Goal: Navigation & Orientation: Find specific page/section

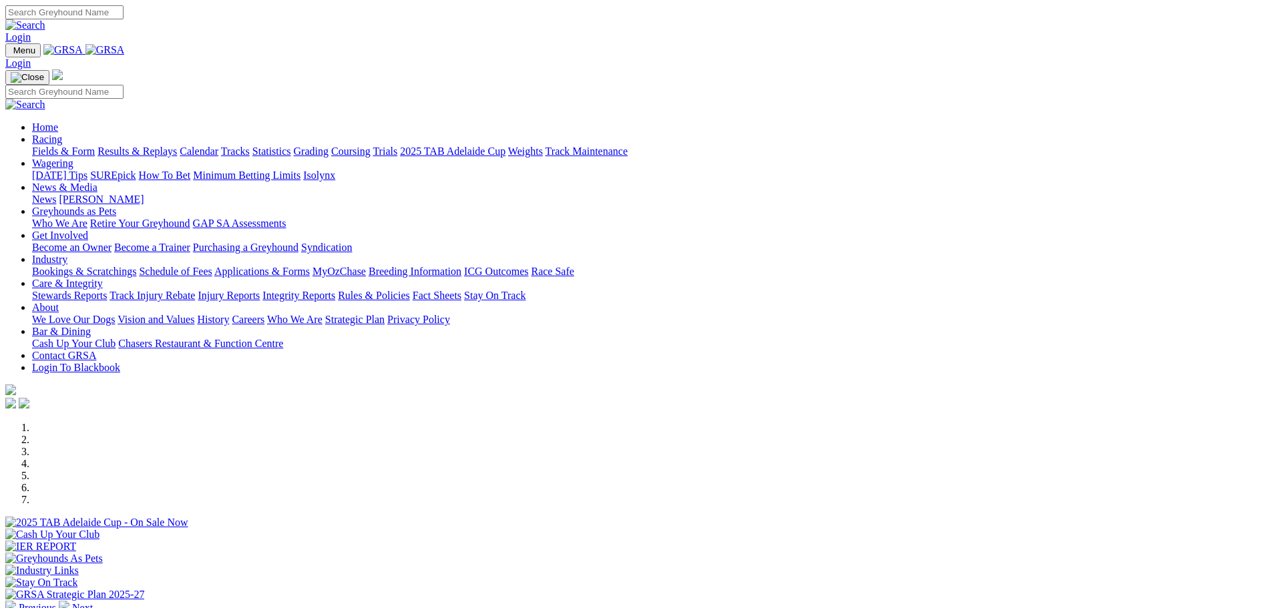
click at [218, 146] on link "Calendar" at bounding box center [199, 151] width 39 height 11
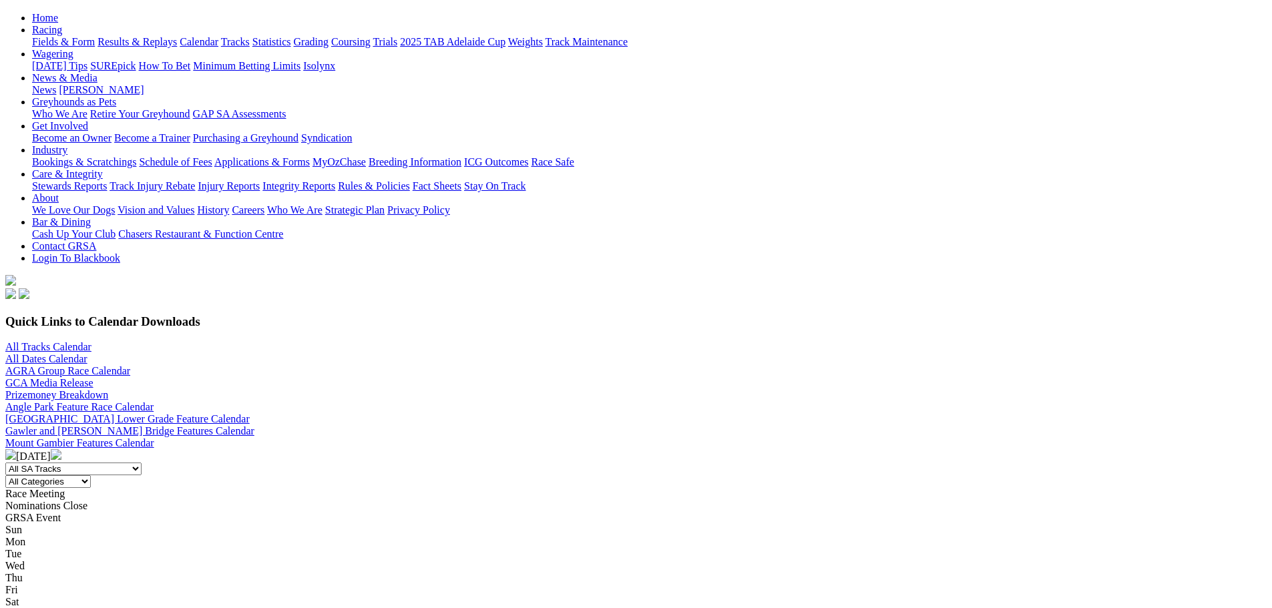
scroll to position [67, 0]
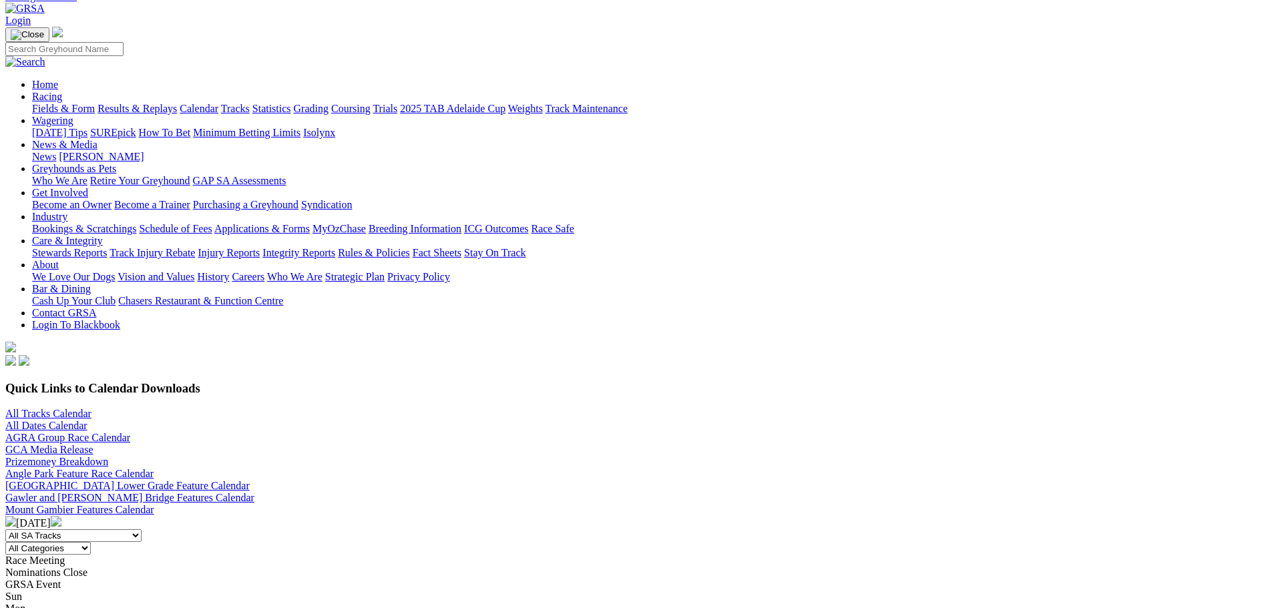
click at [91, 542] on select "All Categories Race Meetings GRSA Events Nomination Dates" at bounding box center [47, 548] width 85 height 13
click at [142, 529] on select "All SA Tracks [GEOGRAPHIC_DATA] Gawler [GEOGRAPHIC_DATA] [PERSON_NAME][GEOGRAPH…" at bounding box center [73, 535] width 136 height 13
click at [640, 529] on div "All SA Tracks [GEOGRAPHIC_DATA] Gawler [GEOGRAPHIC_DATA] [PERSON_NAME][GEOGRAPH…" at bounding box center [635, 541] width 1261 height 25
